Goal: Information Seeking & Learning: Learn about a topic

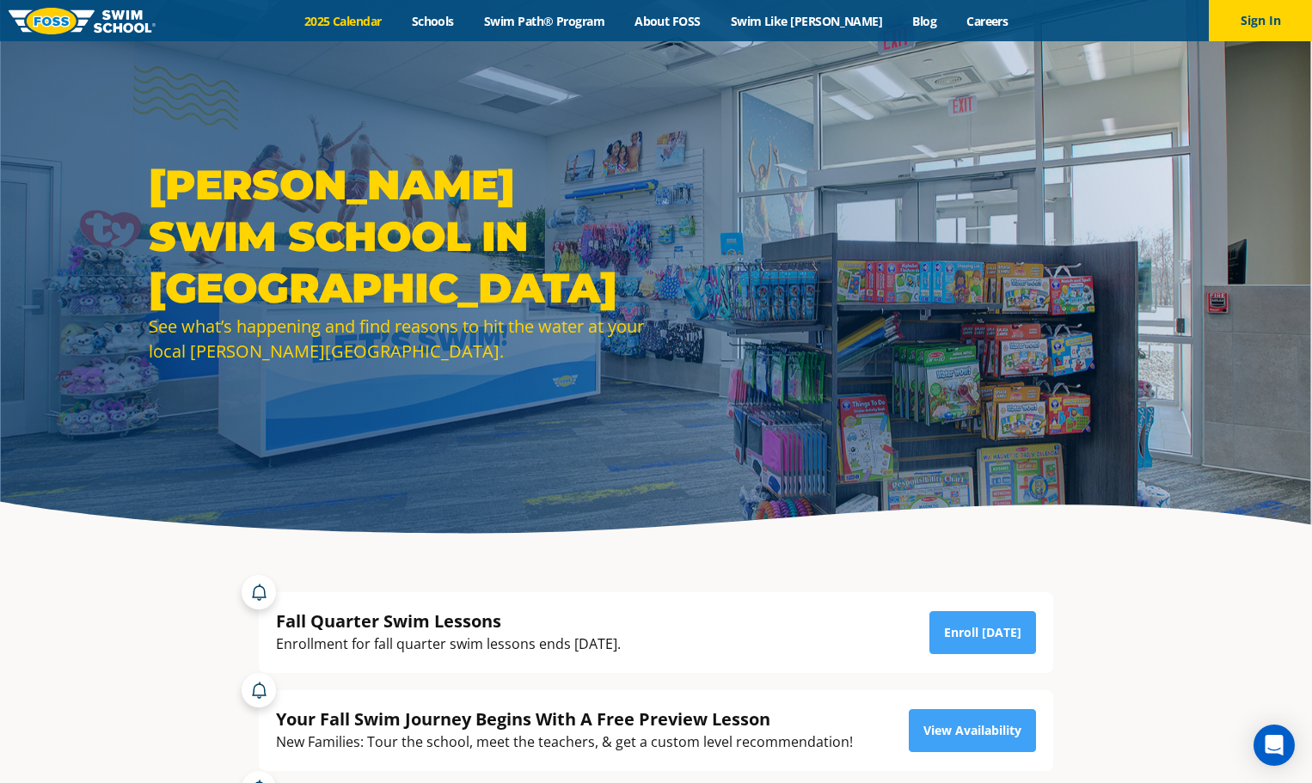
click at [365, 13] on link "2025 Calendar" at bounding box center [342, 21] width 107 height 16
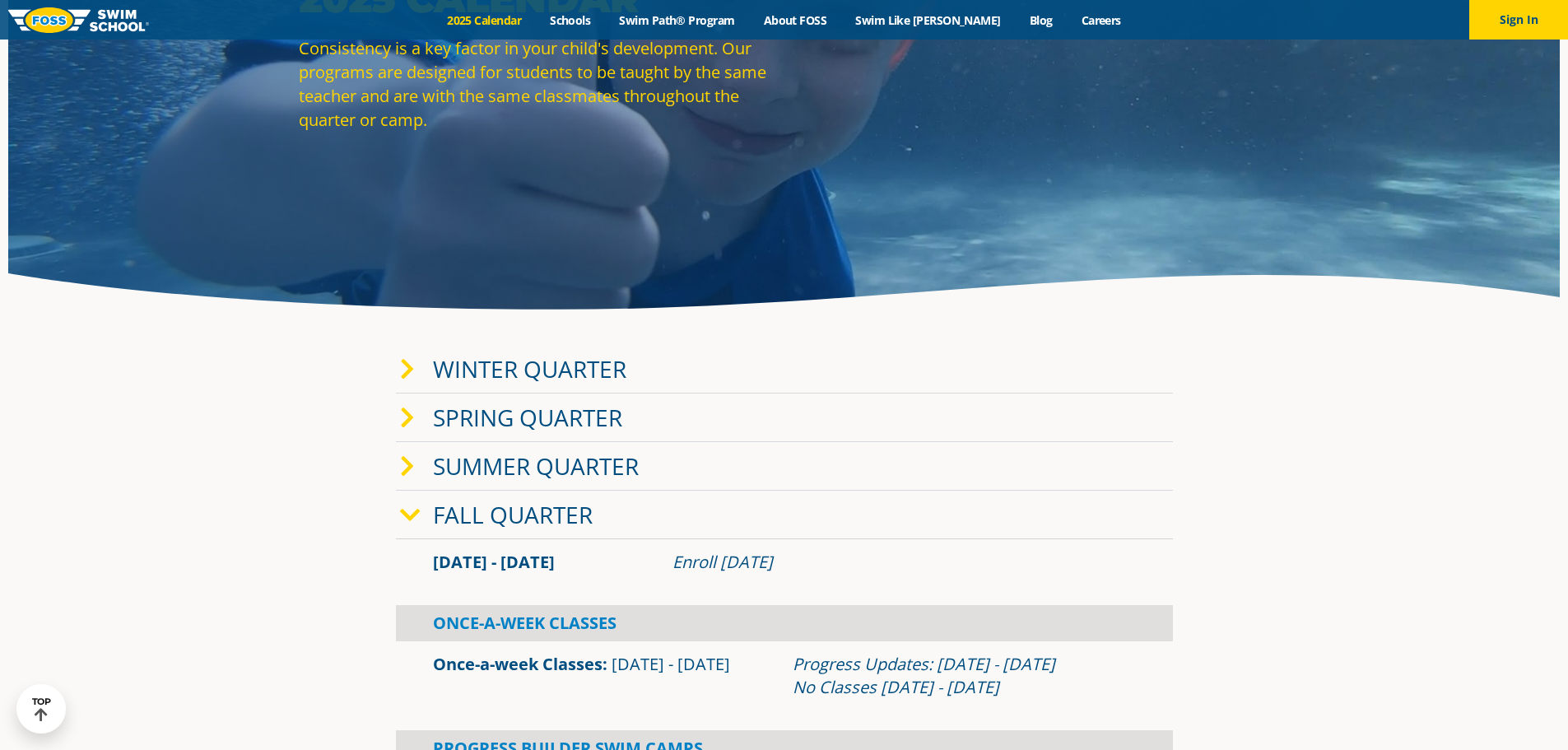
click at [505, 353] on link "Winter Quarter" at bounding box center [529, 369] width 193 height 32
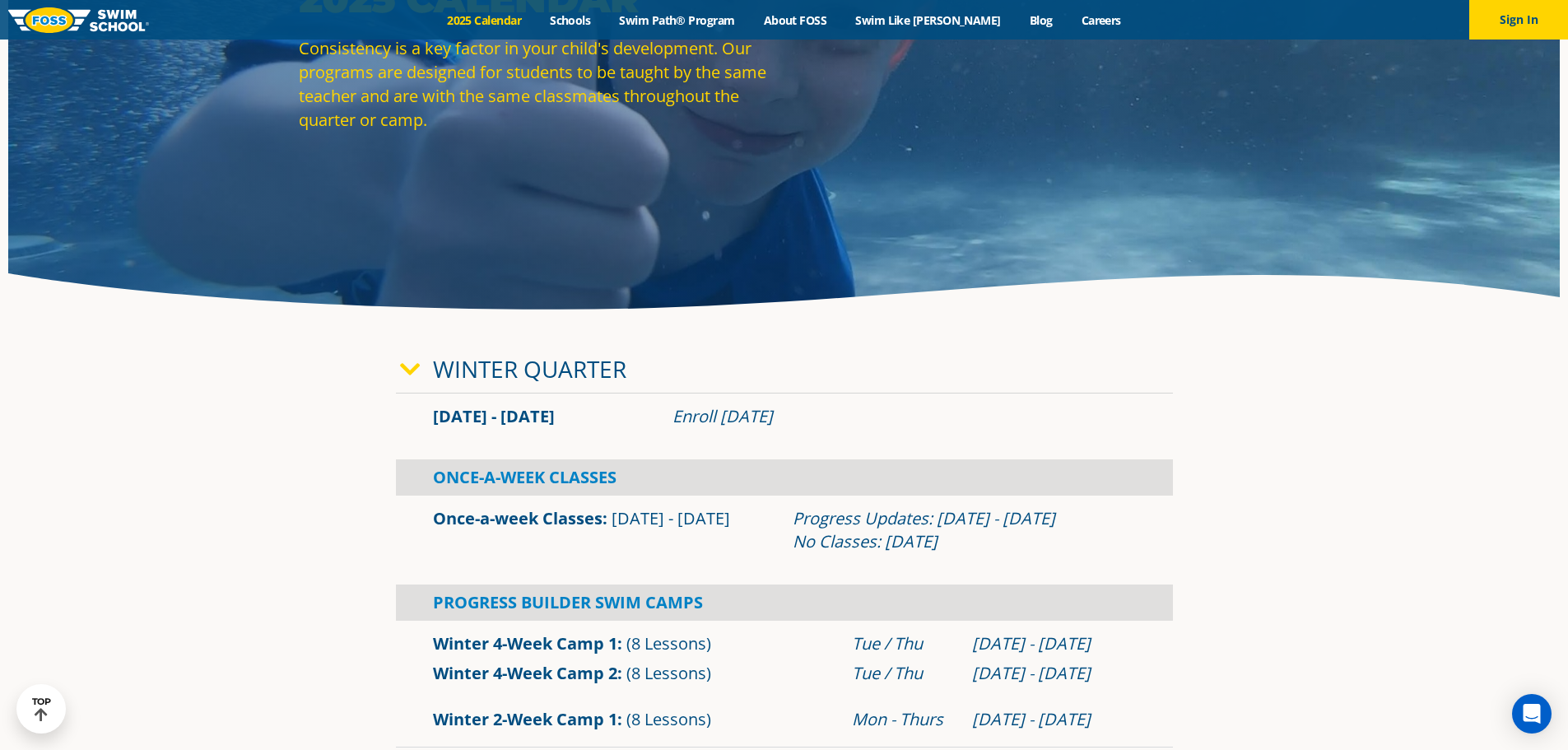
click at [510, 405] on span "[DATE] - [DATE]" at bounding box center [493, 416] width 122 height 22
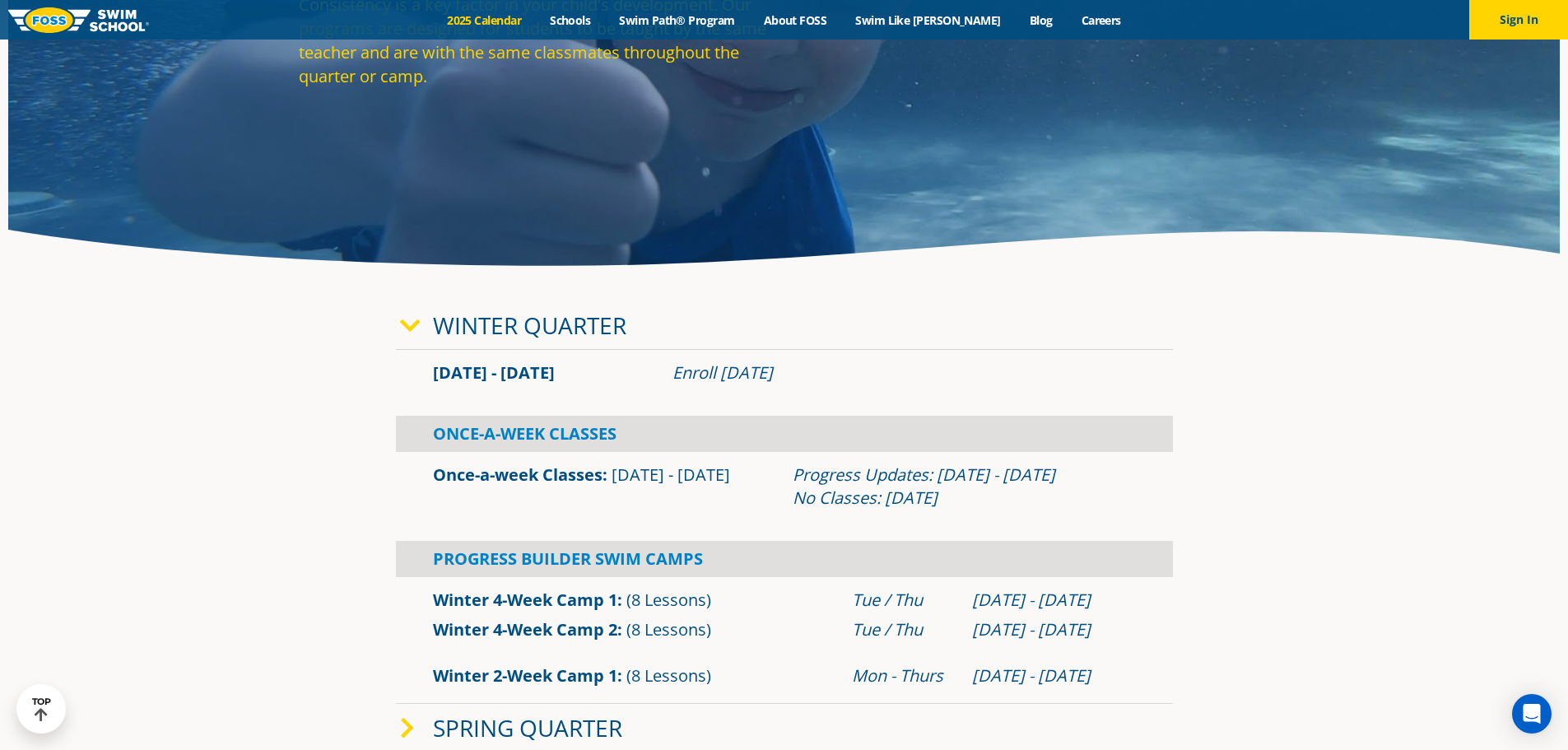
scroll to position [412, 0]
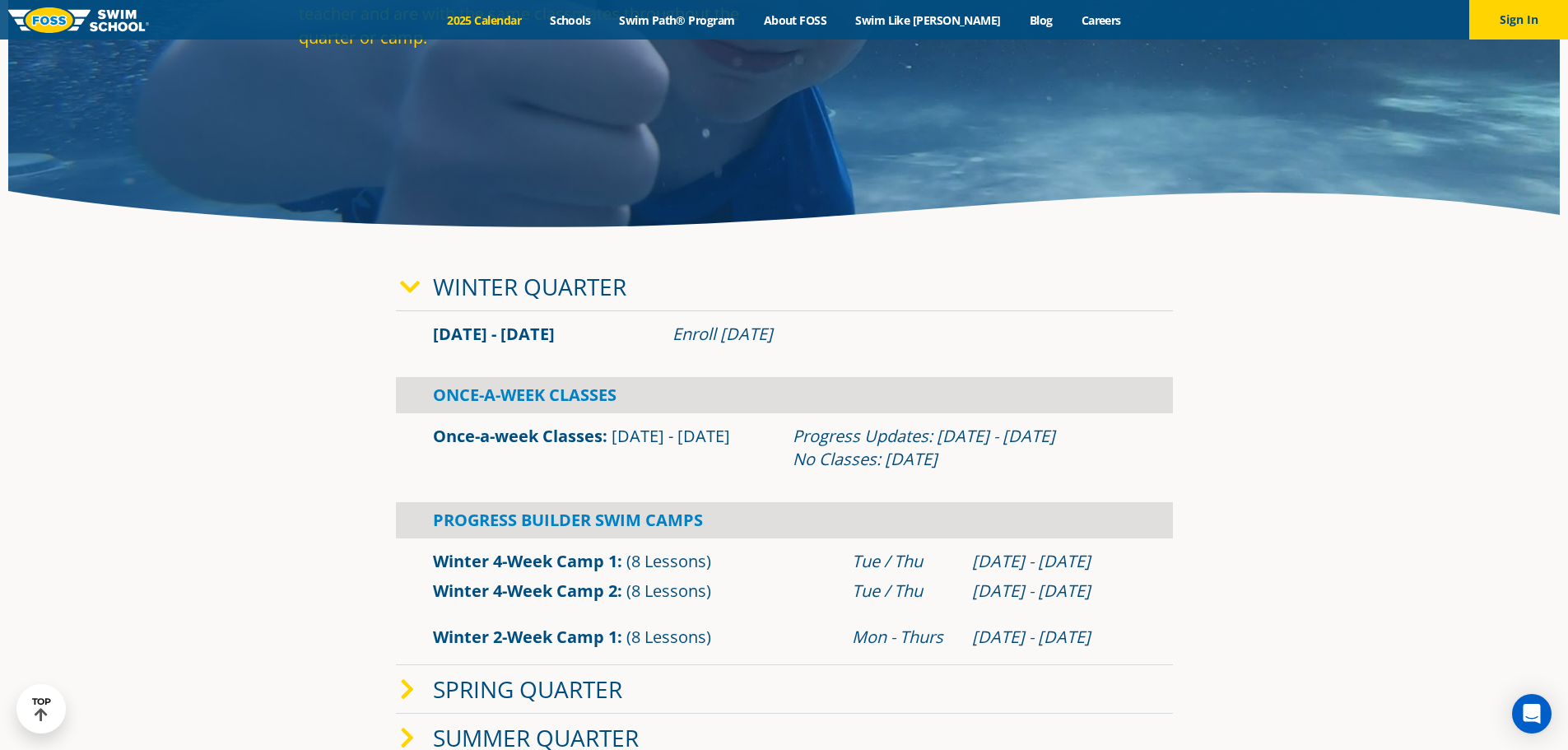
click at [510, 377] on div "Once-A-Week Classes" at bounding box center [783, 396] width 776 height 36
click at [525, 425] on link "Once-a-week Classes" at bounding box center [517, 436] width 169 height 22
